Goal: Information Seeking & Learning: Learn about a topic

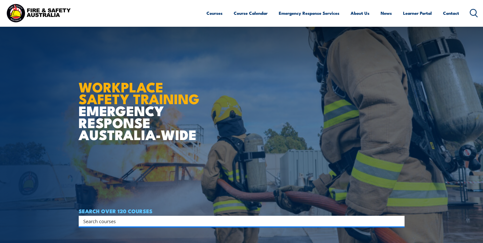
scroll to position [68, 0]
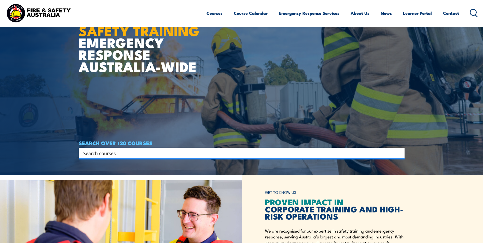
click at [313, 153] on input "Search input" at bounding box center [238, 153] width 310 height 8
type input "warden"
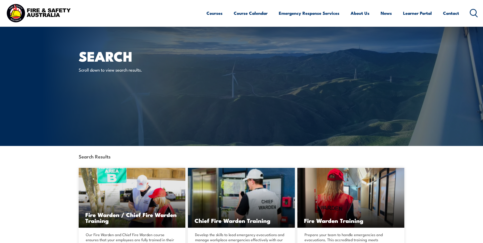
scroll to position [68, 0]
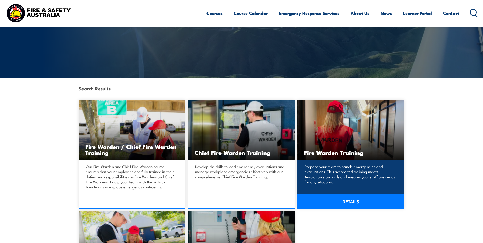
click at [363, 199] on link "DETAILS" at bounding box center [350, 201] width 107 height 14
